Goal: Find specific page/section: Find specific page/section

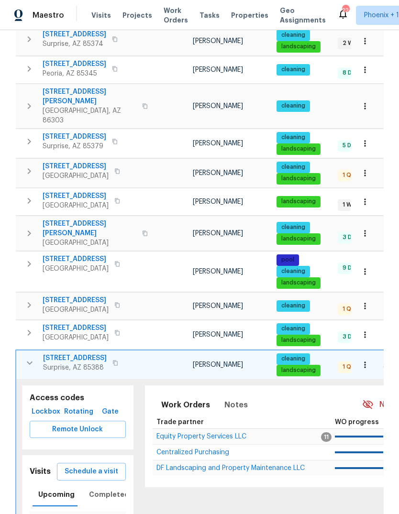
scroll to position [440, 0]
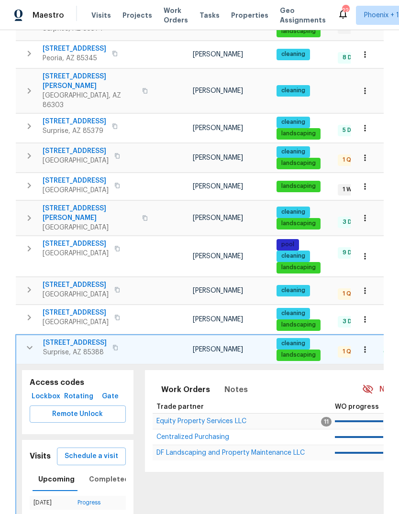
click at [74, 338] on span "17517 W Ventura St" at bounding box center [75, 343] width 64 height 10
click at [25, 342] on icon "button" at bounding box center [29, 347] width 11 height 11
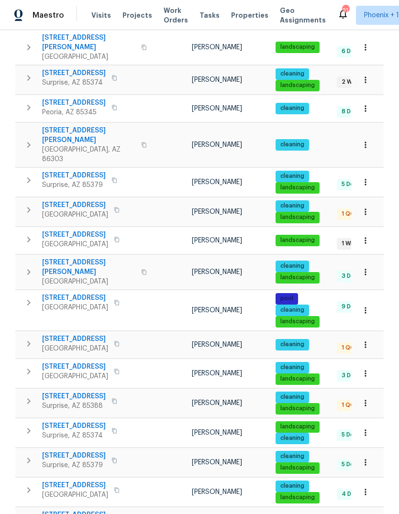
scroll to position [386, 0]
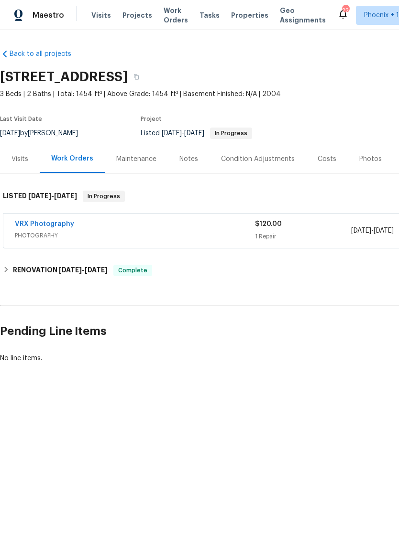
click at [367, 152] on div "Photos" at bounding box center [369, 159] width 45 height 28
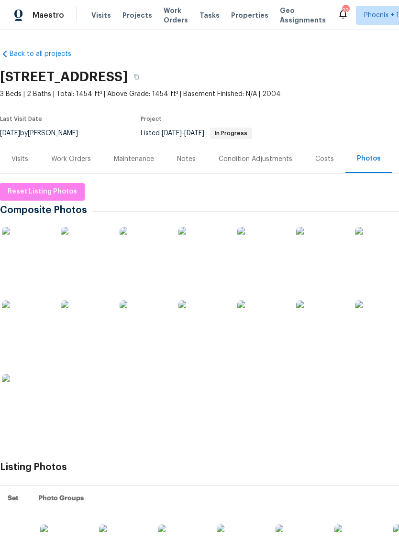
click at [374, 328] on img at bounding box center [379, 325] width 48 height 48
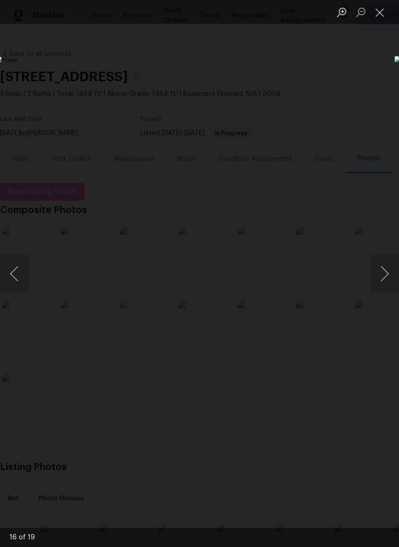
click at [383, 11] on button "Close lightbox" at bounding box center [379, 12] width 19 height 17
